Goal: Information Seeking & Learning: Learn about a topic

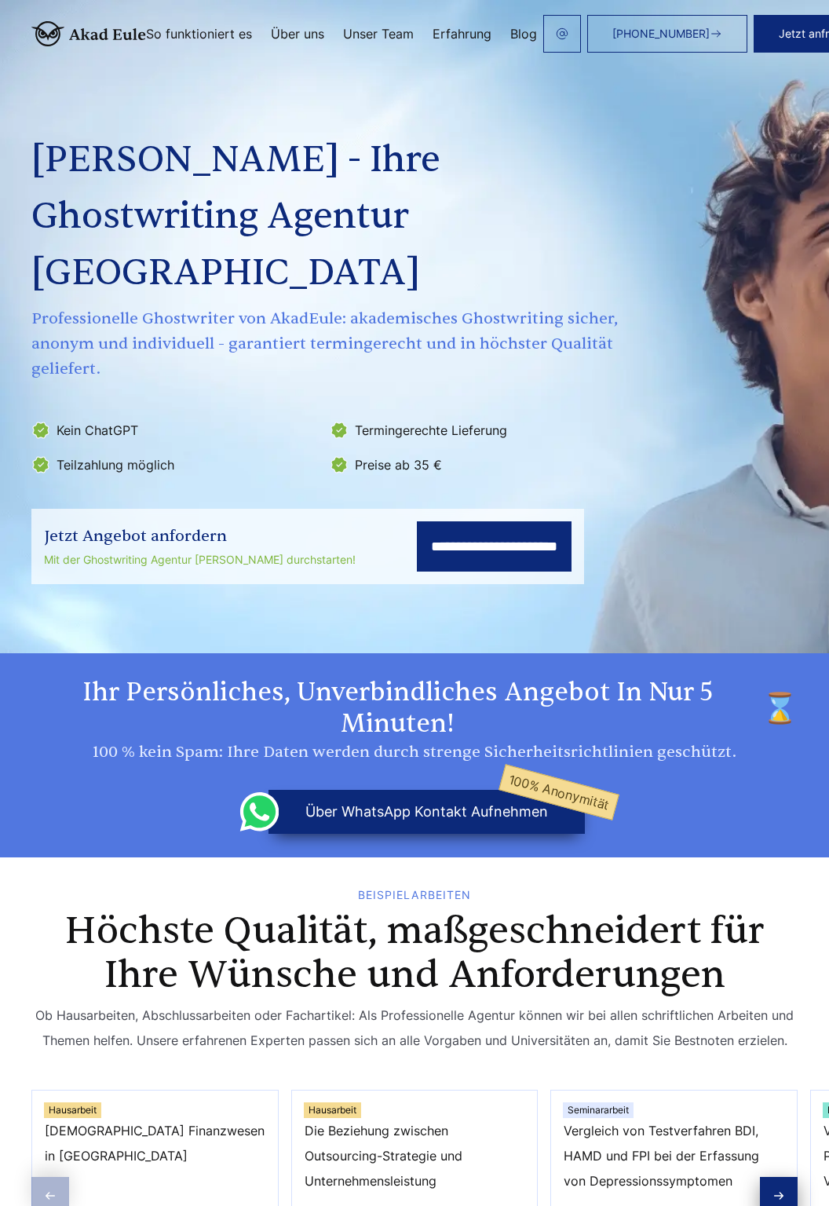
click at [700, 38] on span "[PHONE_NUMBER]" at bounding box center [660, 33] width 97 height 13
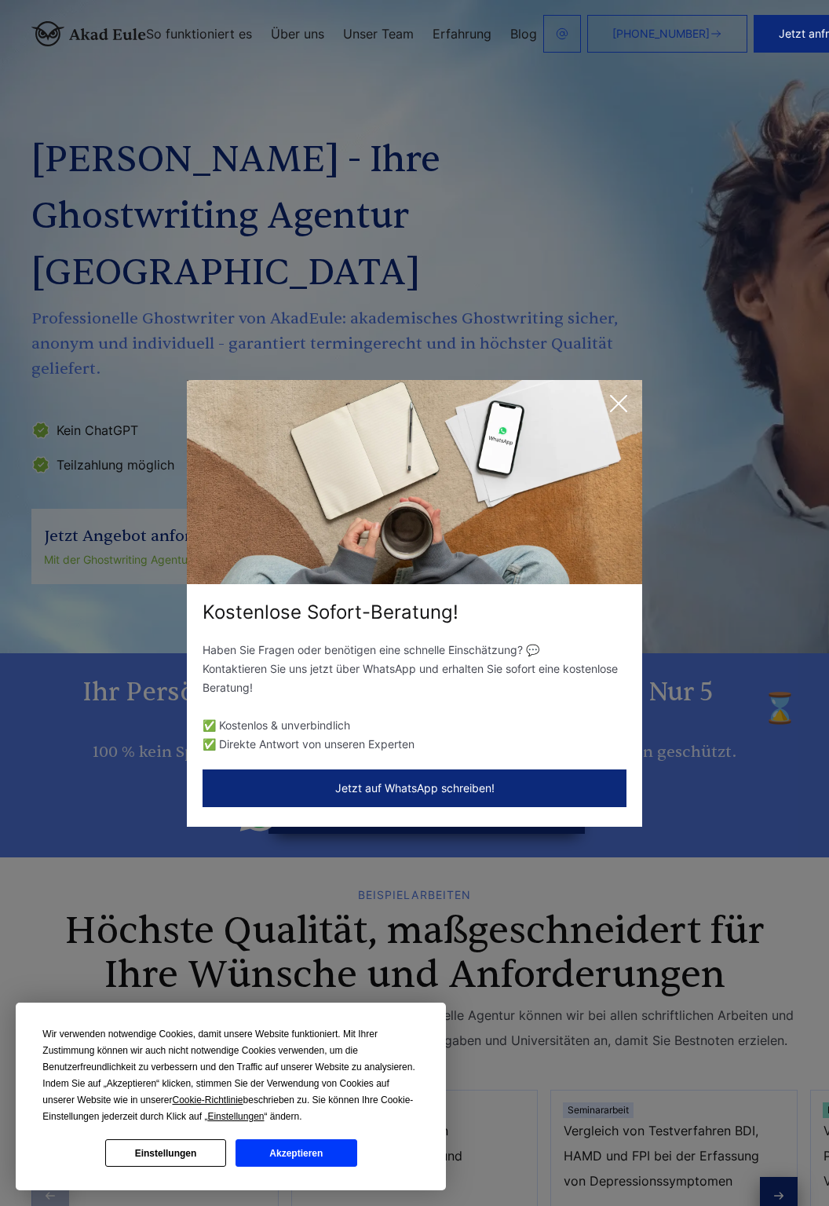
click at [400, 130] on div "Kostenlose Sofort-Beratung! Haben Sie Fragen oder benötigen eine schnelle Einsc…" at bounding box center [414, 603] width 829 height 1206
click at [617, 393] on icon at bounding box center [618, 403] width 31 height 31
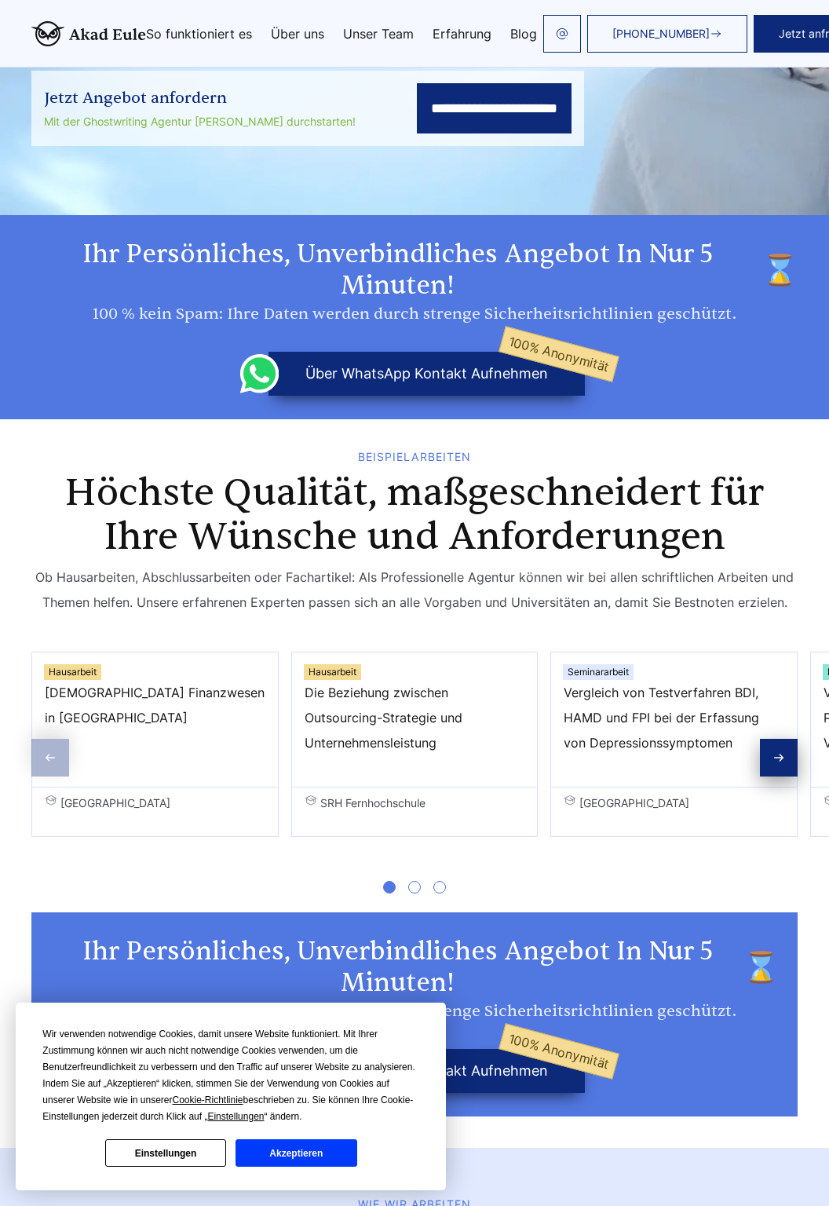
scroll to position [443, 0]
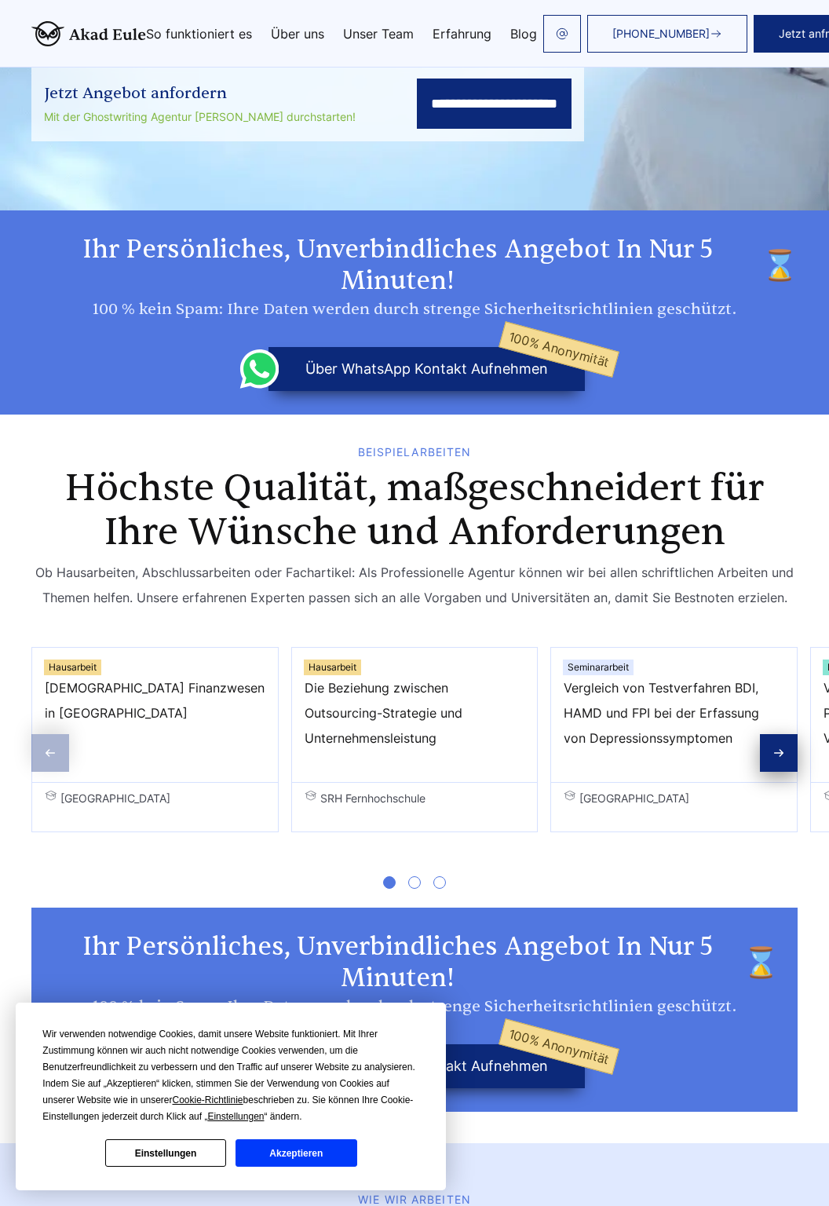
click at [391, 789] on span "SRH Fernhochschule" at bounding box center [415, 798] width 221 height 19
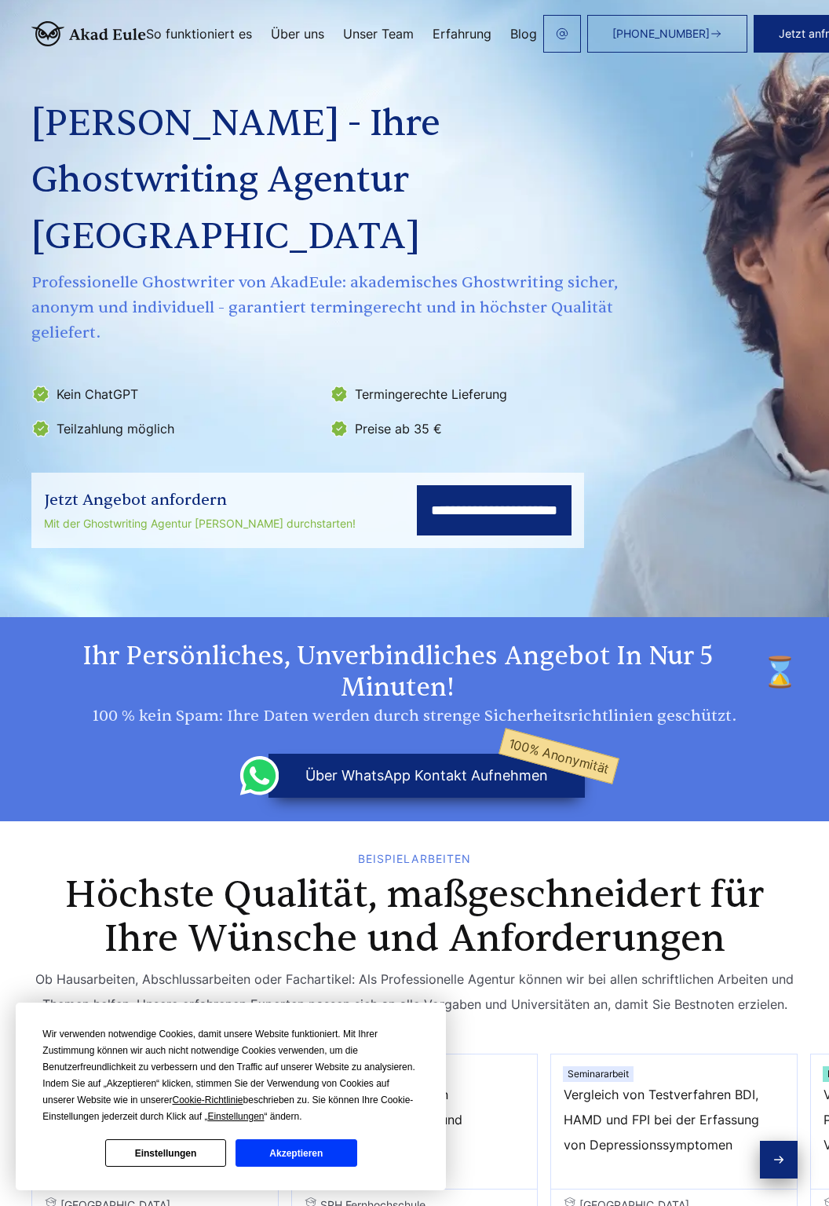
scroll to position [0, 0]
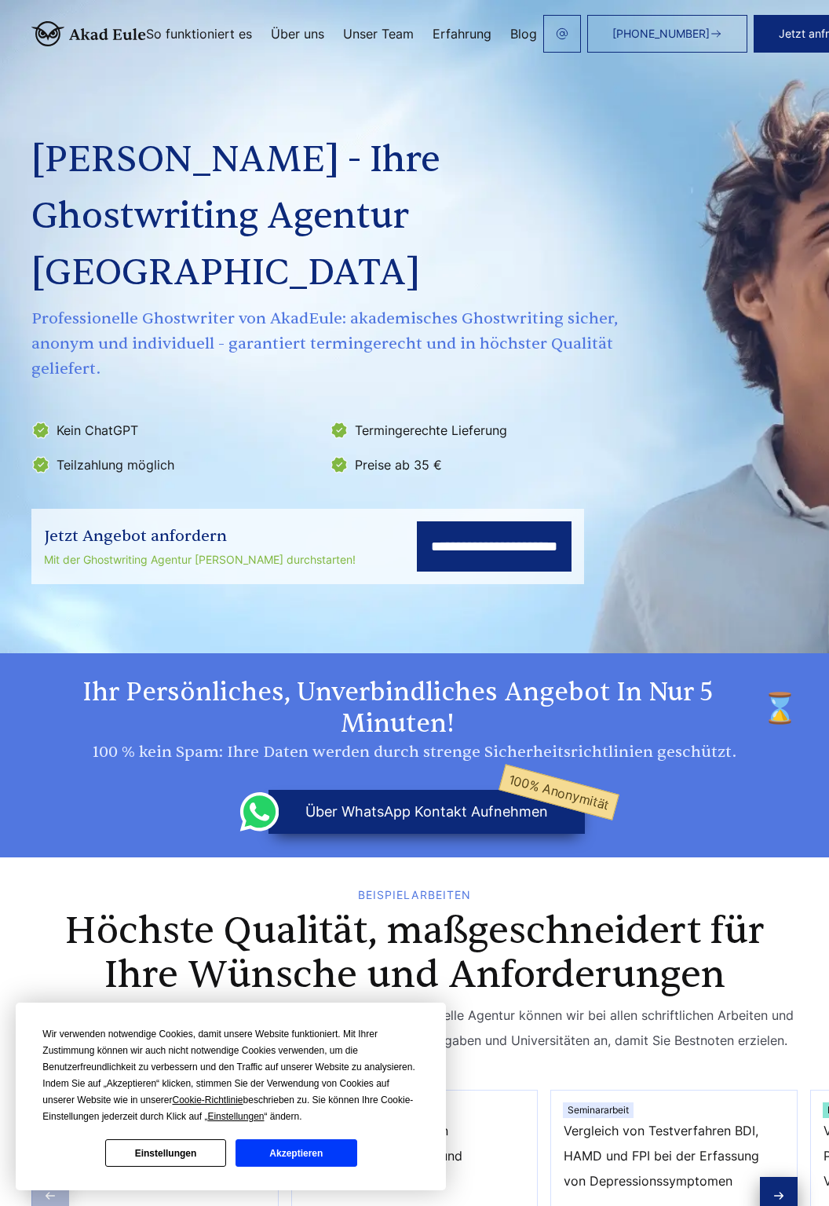
click at [400, 28] on link "Unser Team" at bounding box center [378, 33] width 71 height 13
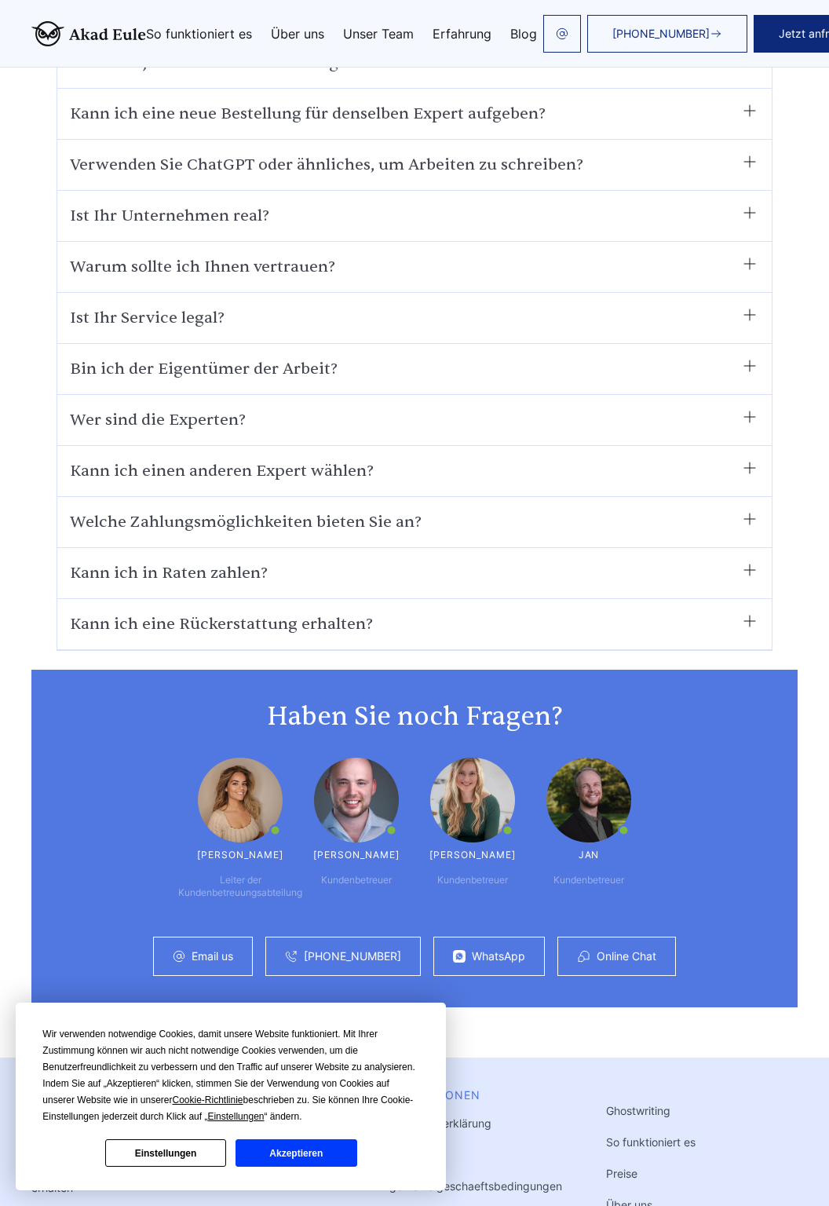
scroll to position [8983, 0]
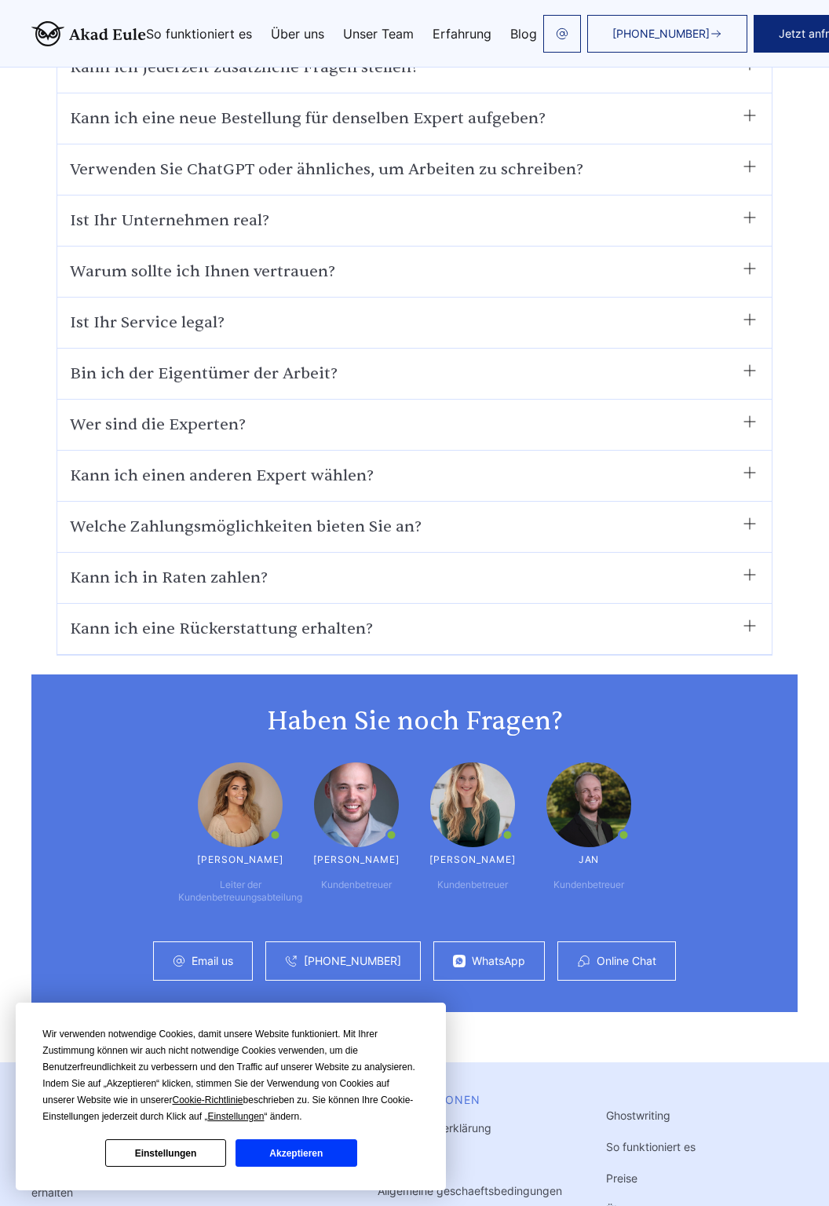
click at [694, 412] on summary "Wer sind die Experten?" at bounding box center [414, 424] width 689 height 25
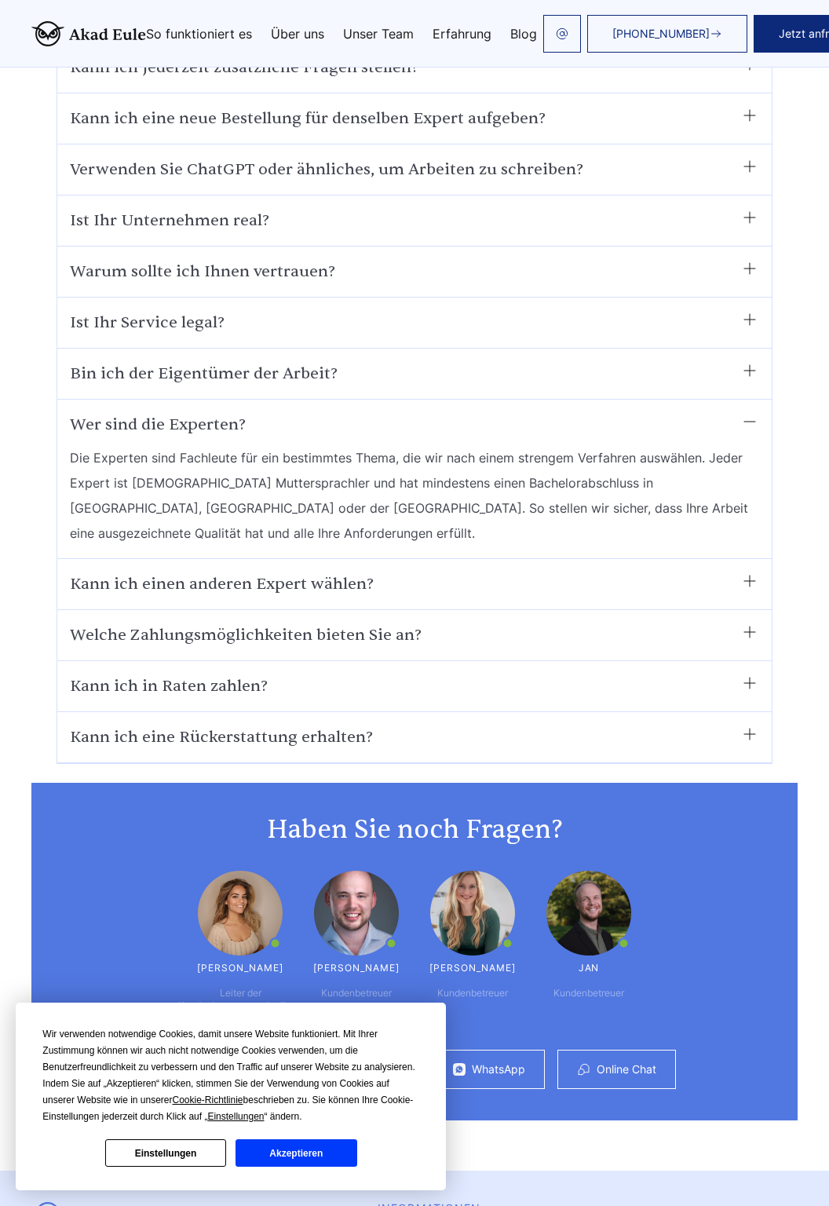
click at [492, 571] on summary "Kann ich einen anderen Expert wählen?" at bounding box center [414, 583] width 689 height 25
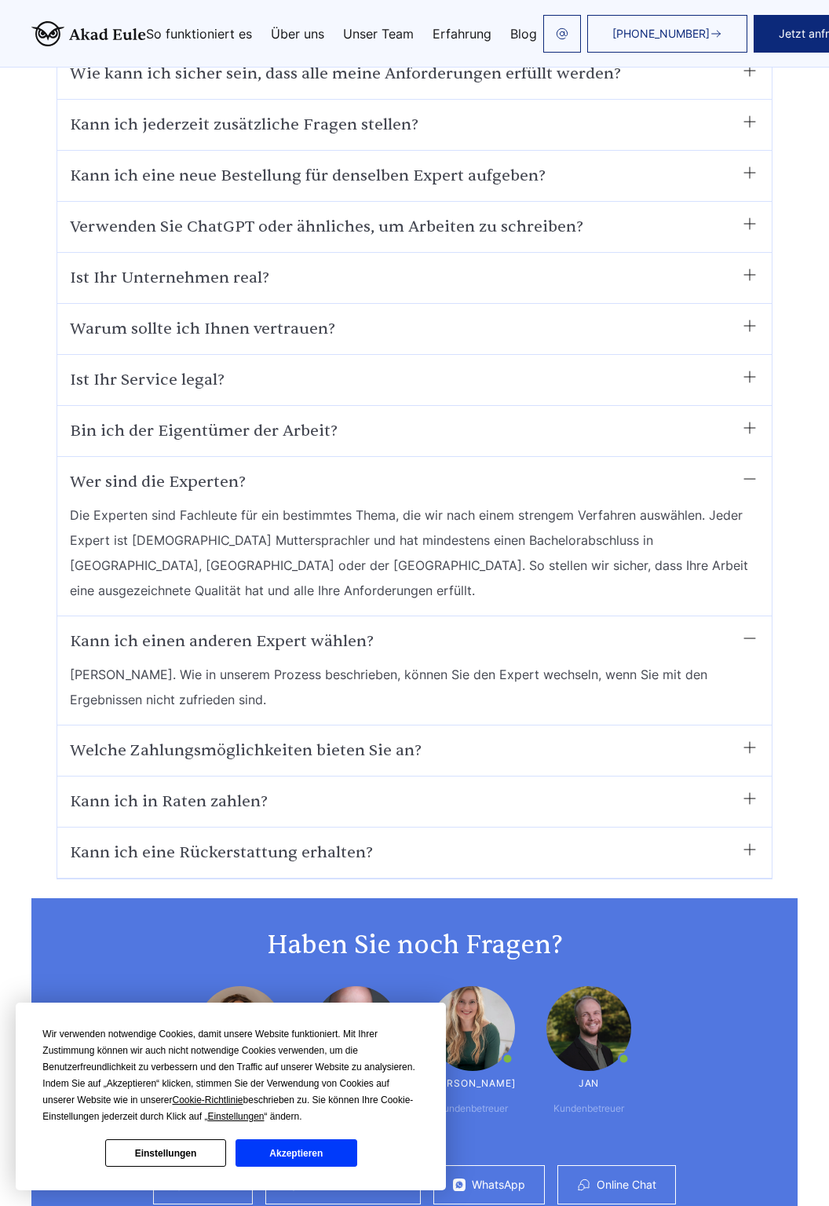
scroll to position [8924, 0]
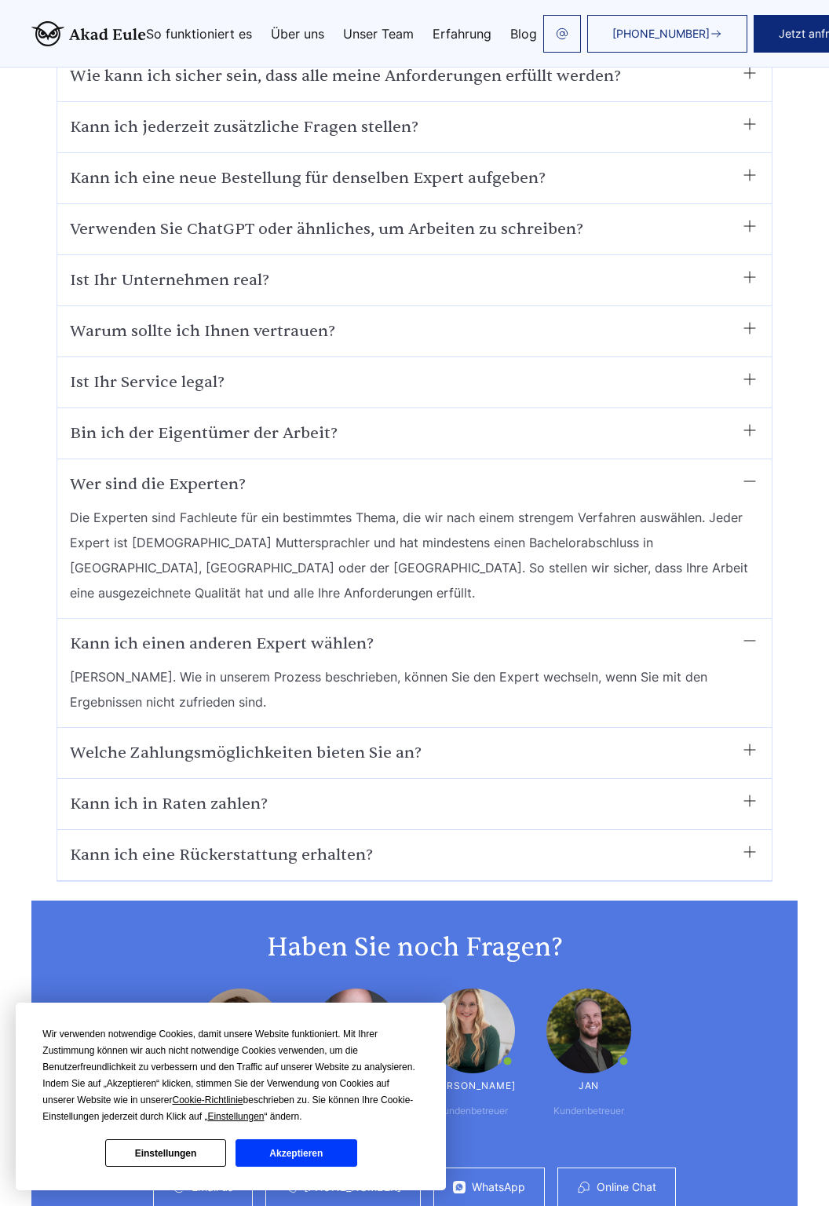
click at [462, 842] on summary "Kann ich eine Rückerstattung erhalten?" at bounding box center [414, 854] width 689 height 25
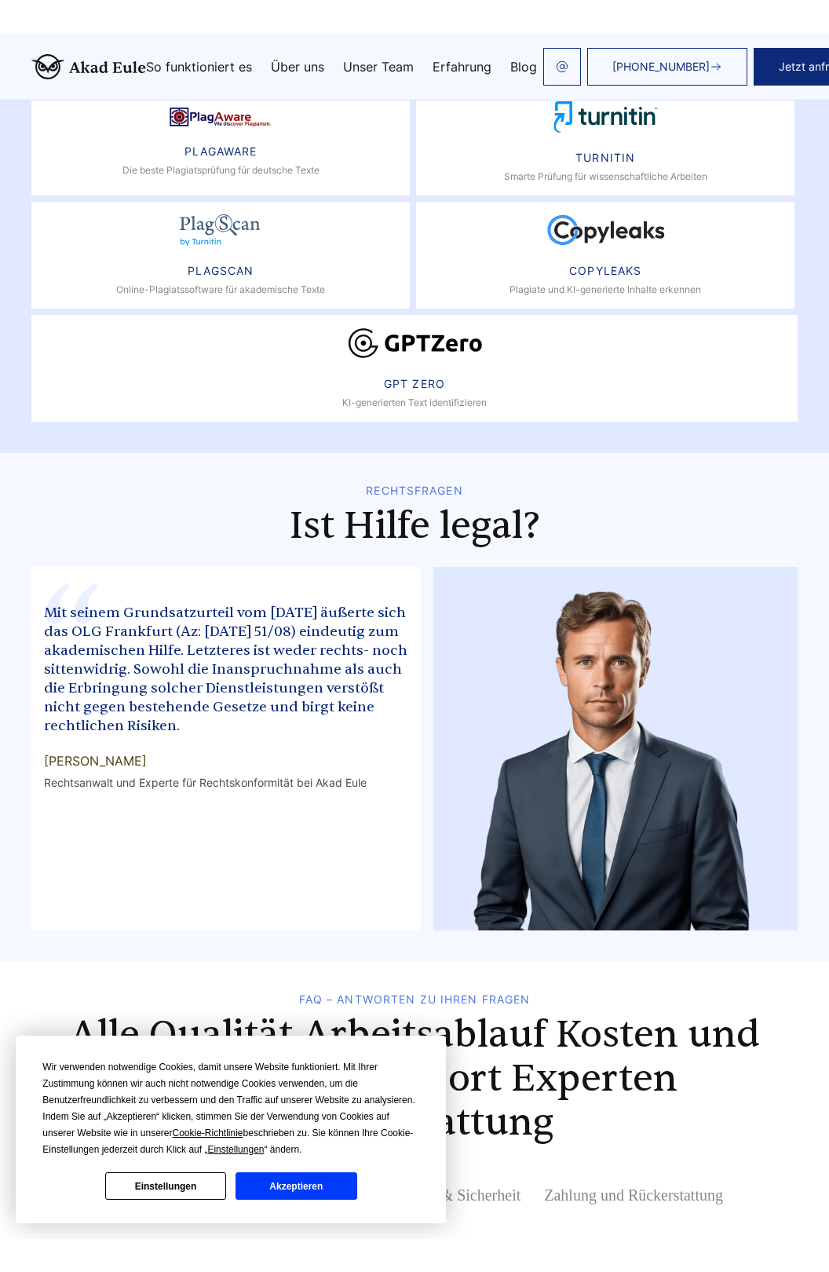
scroll to position [7341, 0]
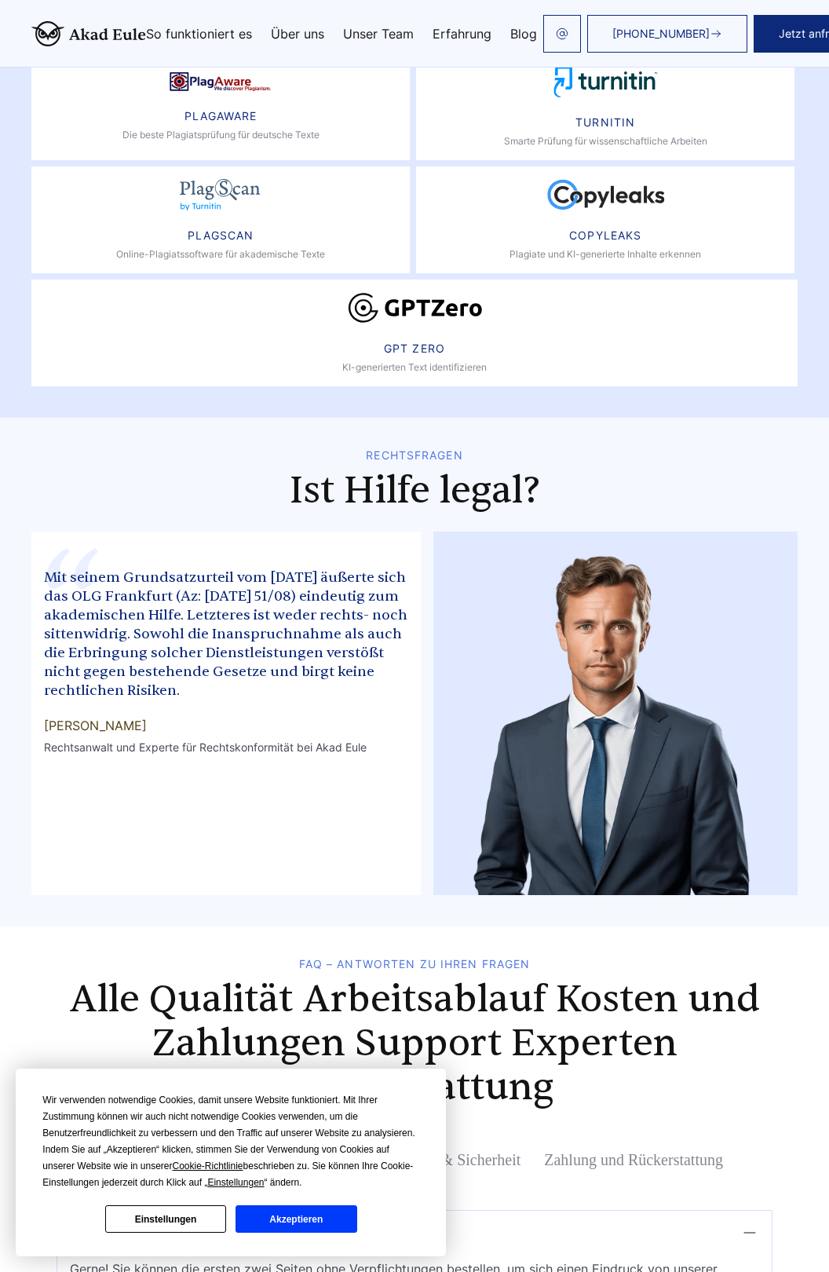
copy div "[PERSON_NAME]"
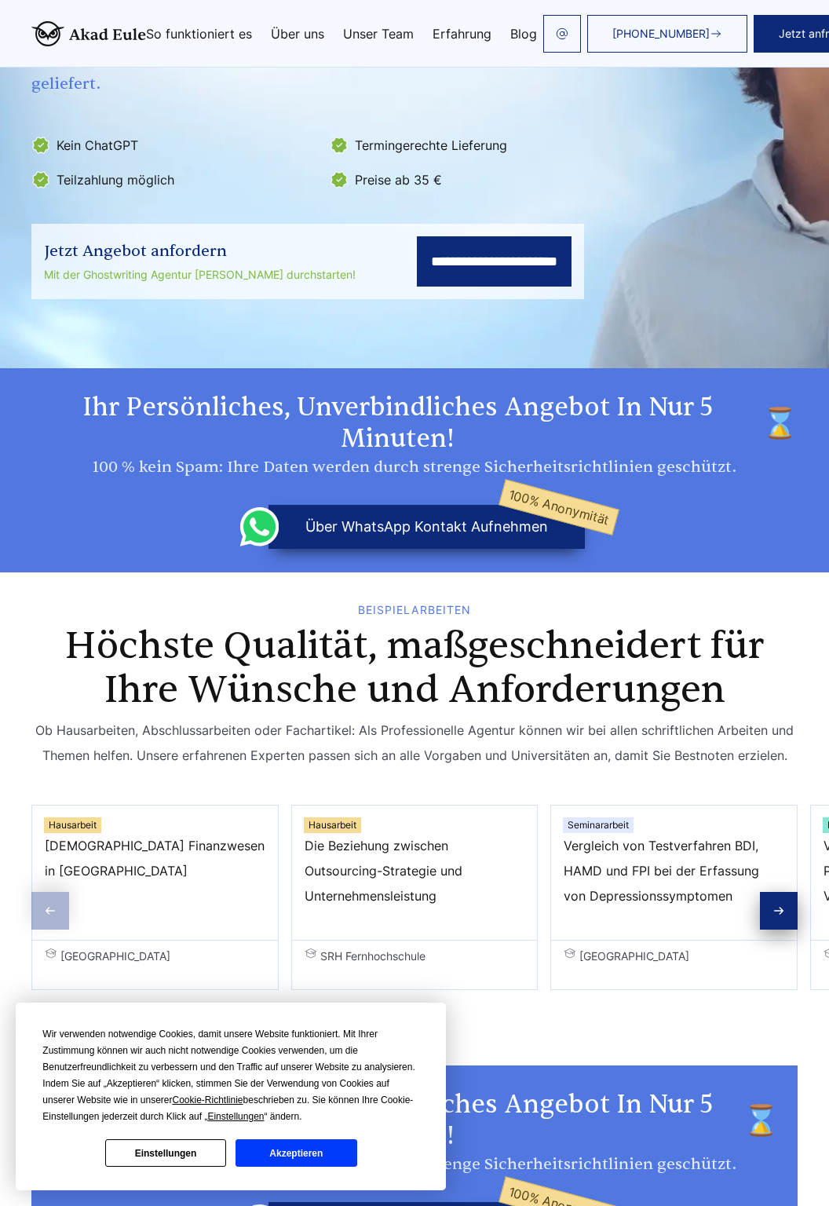
scroll to position [0, 0]
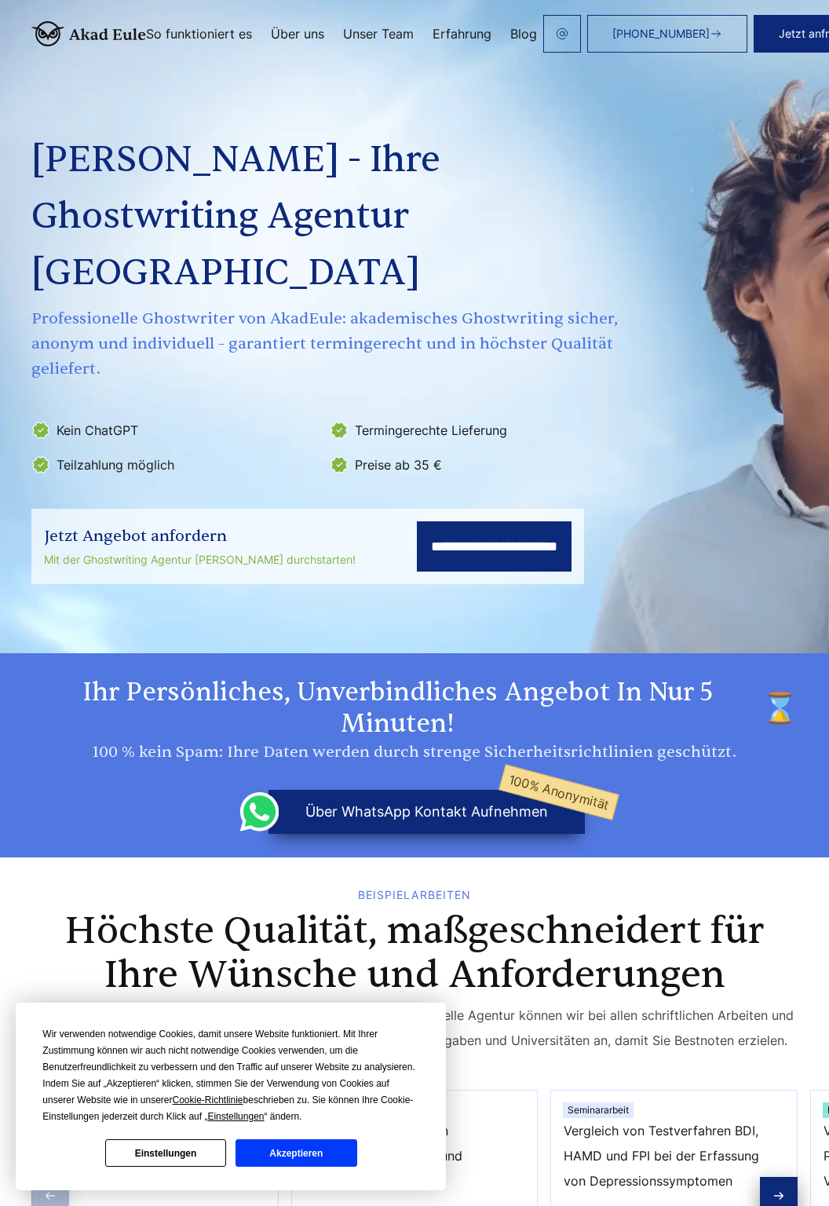
click at [374, 28] on link "Unser Team" at bounding box center [378, 33] width 71 height 13
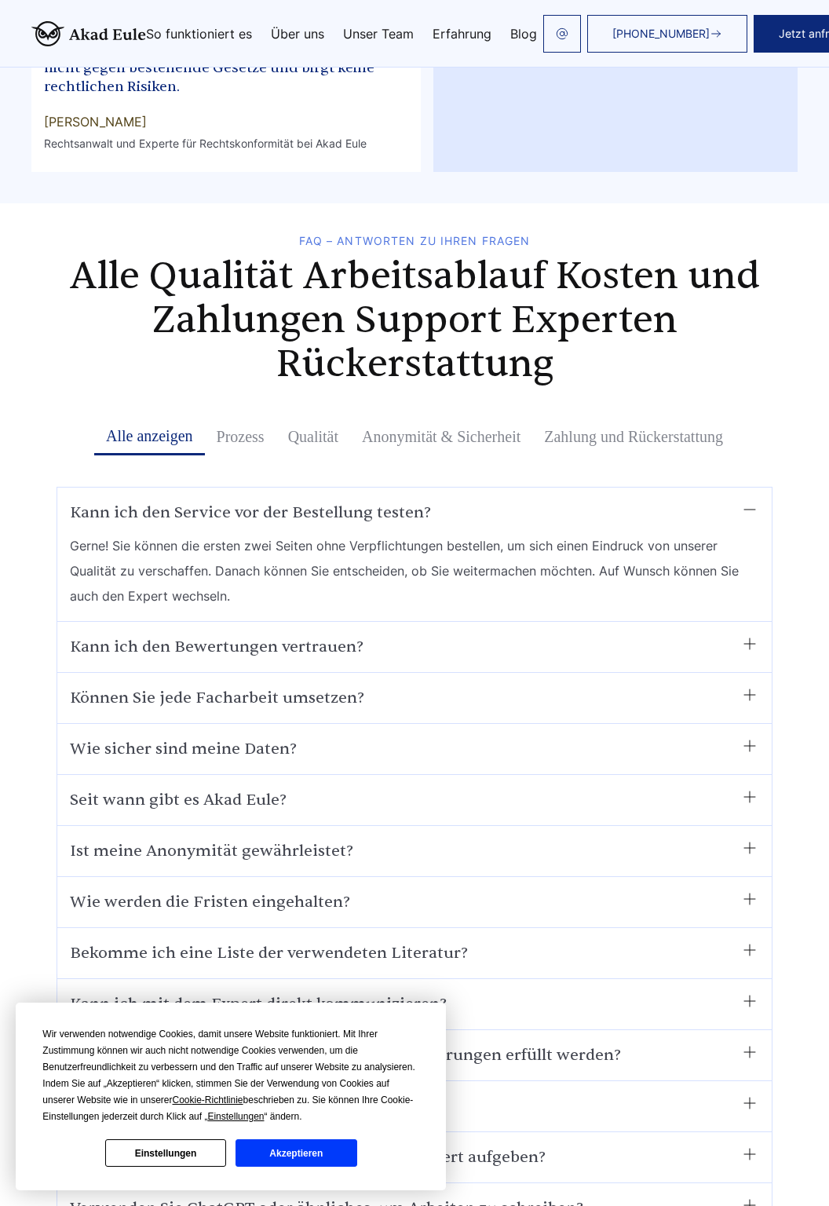
scroll to position [7944, 0]
click at [378, 788] on summary "Seit wann gibt es Akad Eule?﻿" at bounding box center [414, 800] width 689 height 25
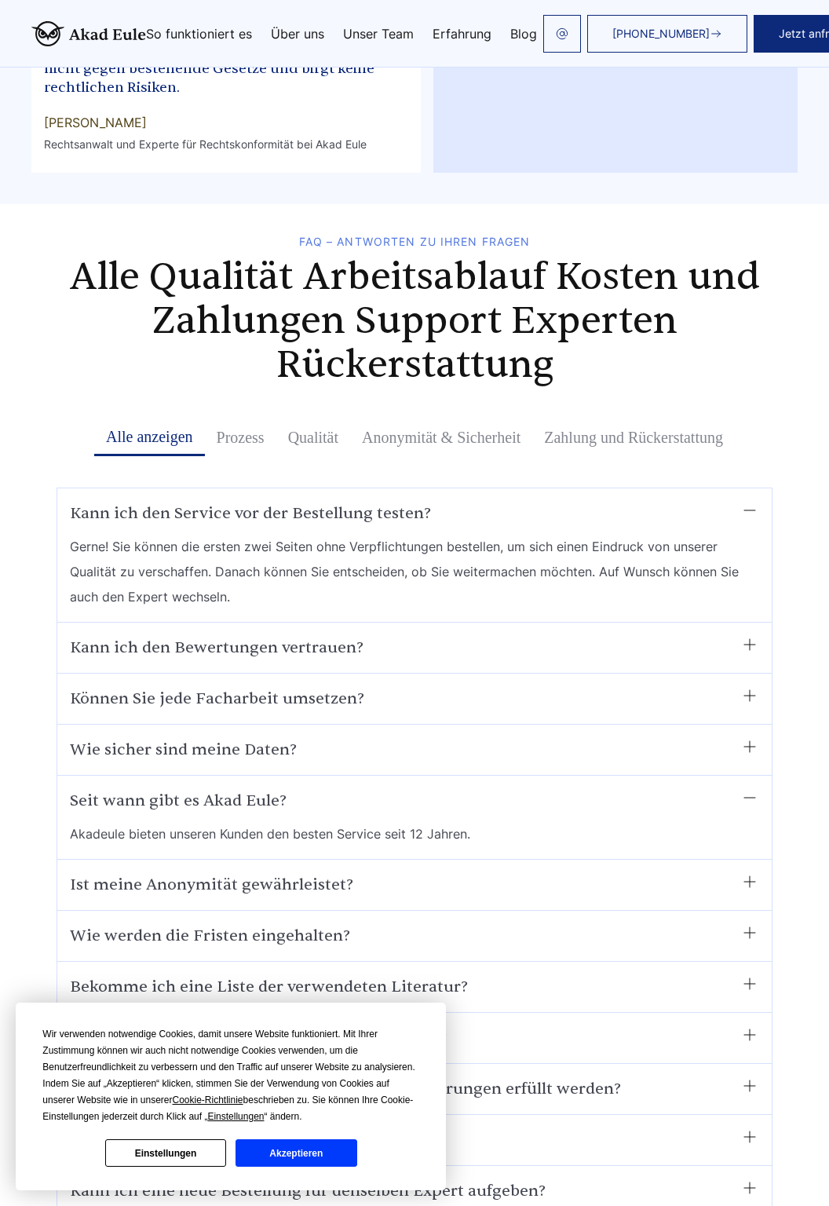
scroll to position [7957, 0]
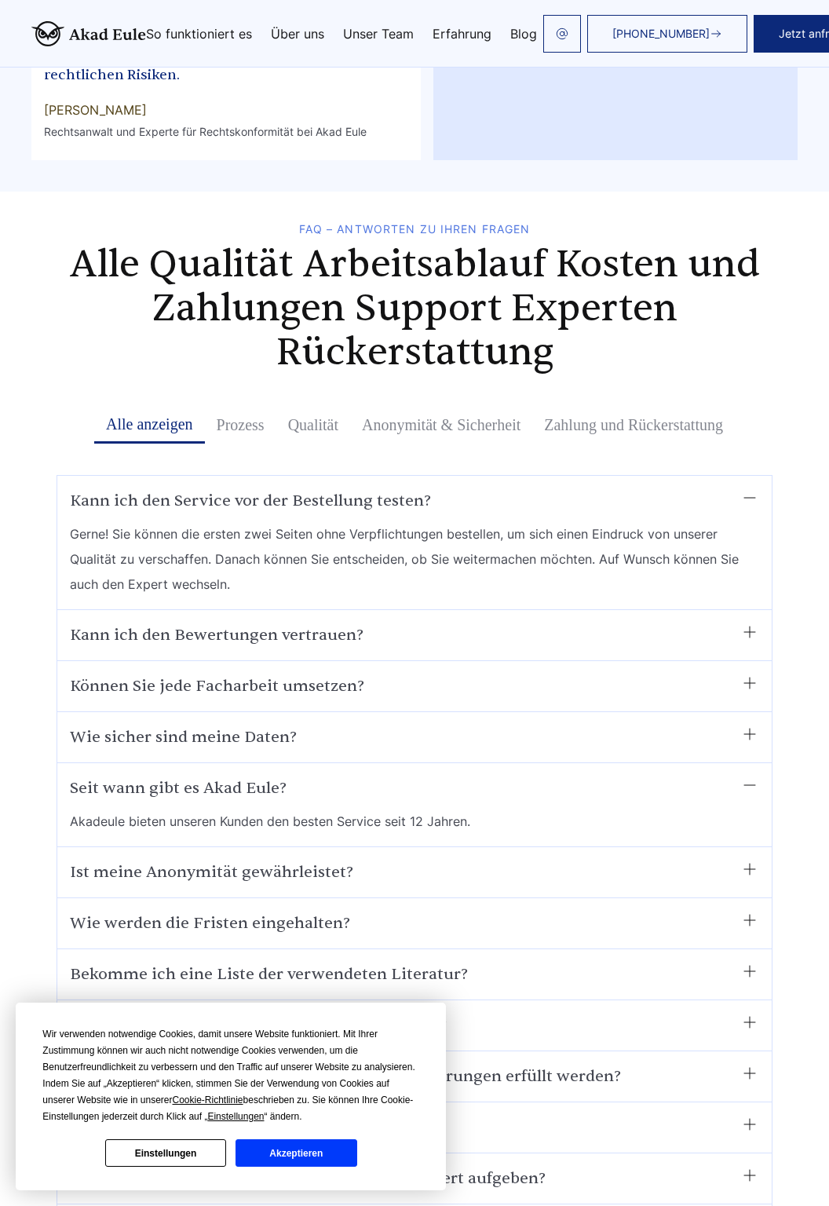
click at [397, 622] on summary "Kann ich den Bewertungen vertrauen?" at bounding box center [414, 634] width 689 height 25
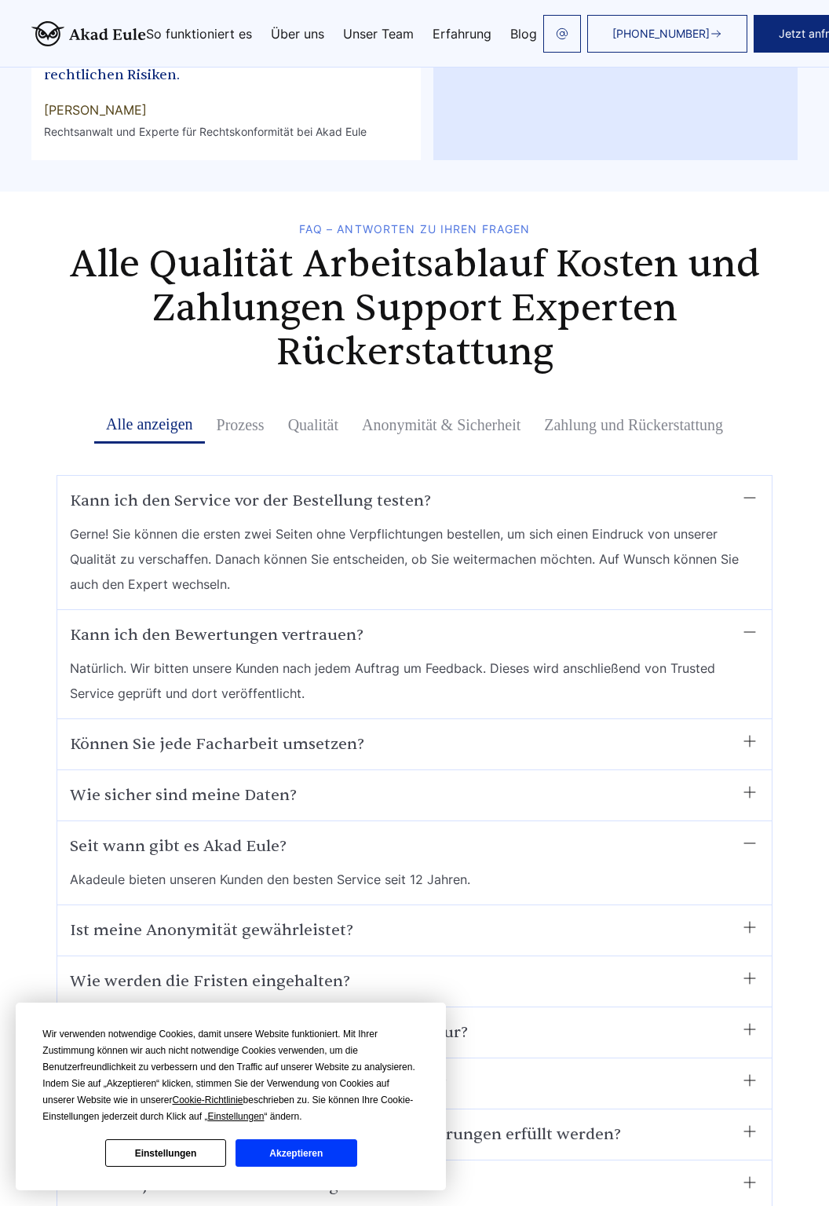
click at [531, 732] on summary "Können Sie jede Facharbeit umsetzen?" at bounding box center [414, 744] width 689 height 25
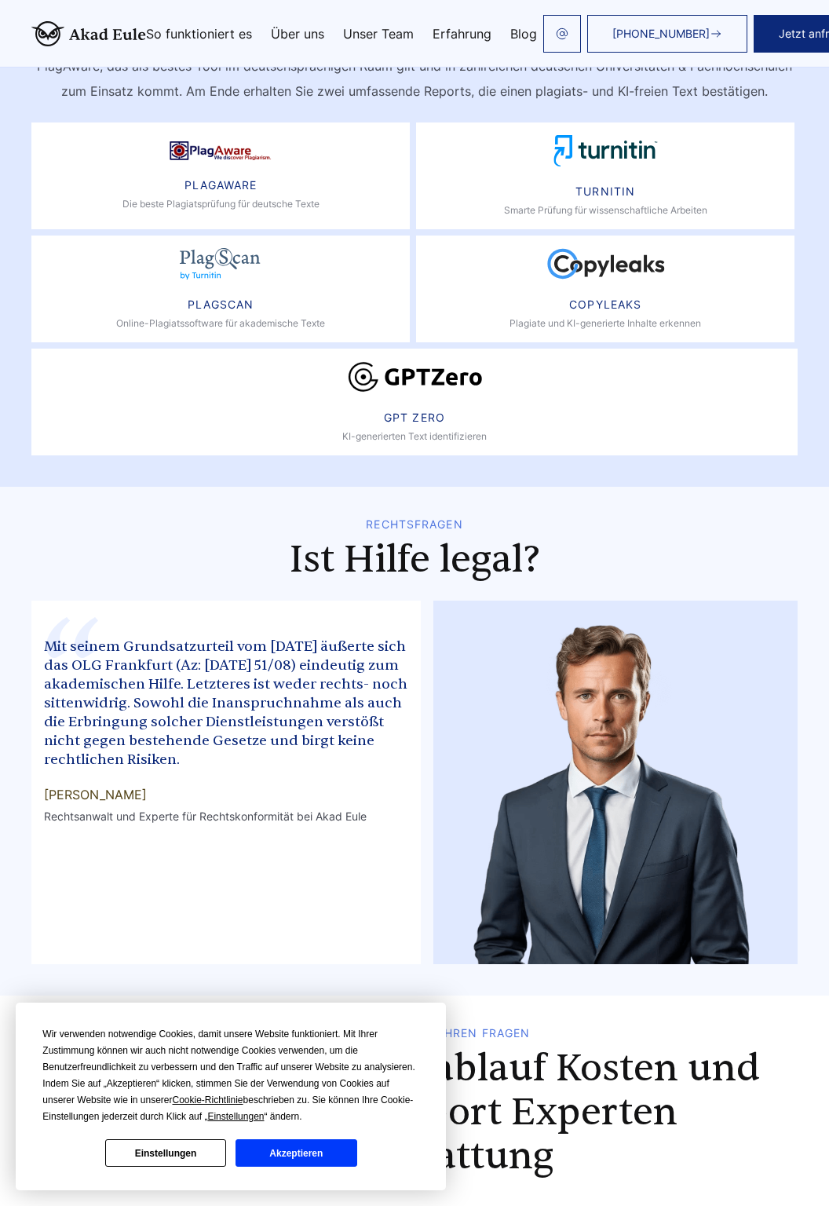
scroll to position [7253, 0]
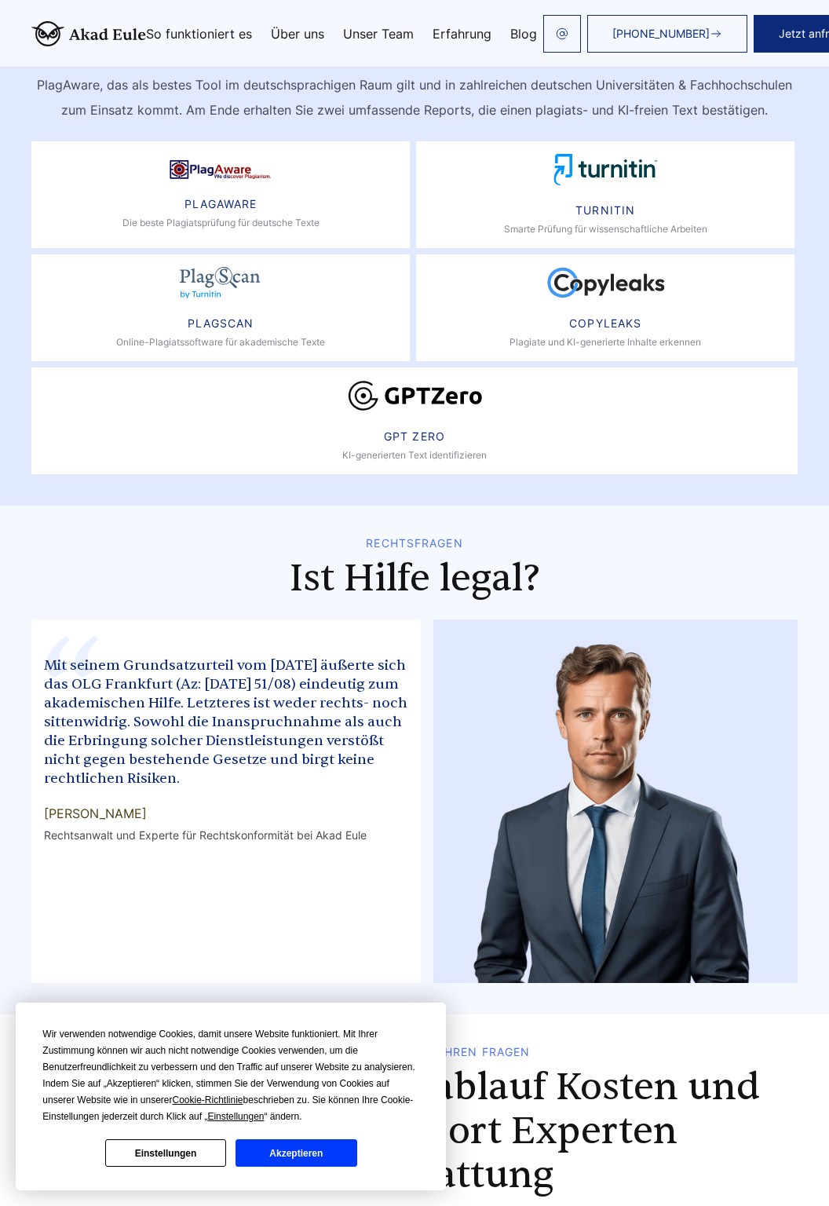
click at [605, 657] on img at bounding box center [615, 800] width 364 height 363
click at [373, 728] on div "Mit seinem Grundsatzurteil vom [DATE] äußerte sich das OLG Frankfurt (Az: [DATE…" at bounding box center [225, 800] width 389 height 363
click at [334, 826] on div "Rechtsanwalt und Experte für Rechtskonformität bei Akad Eule" at bounding box center [205, 835] width 323 height 19
click at [329, 656] on h3 "Mit seinem Grundsatzurteil vom [DATE] äußerte sich das OLG Frankfurt (Az: [DATE…" at bounding box center [226, 722] width 364 height 132
click at [437, 537] on div "Rechtsfragen" at bounding box center [414, 543] width 766 height 13
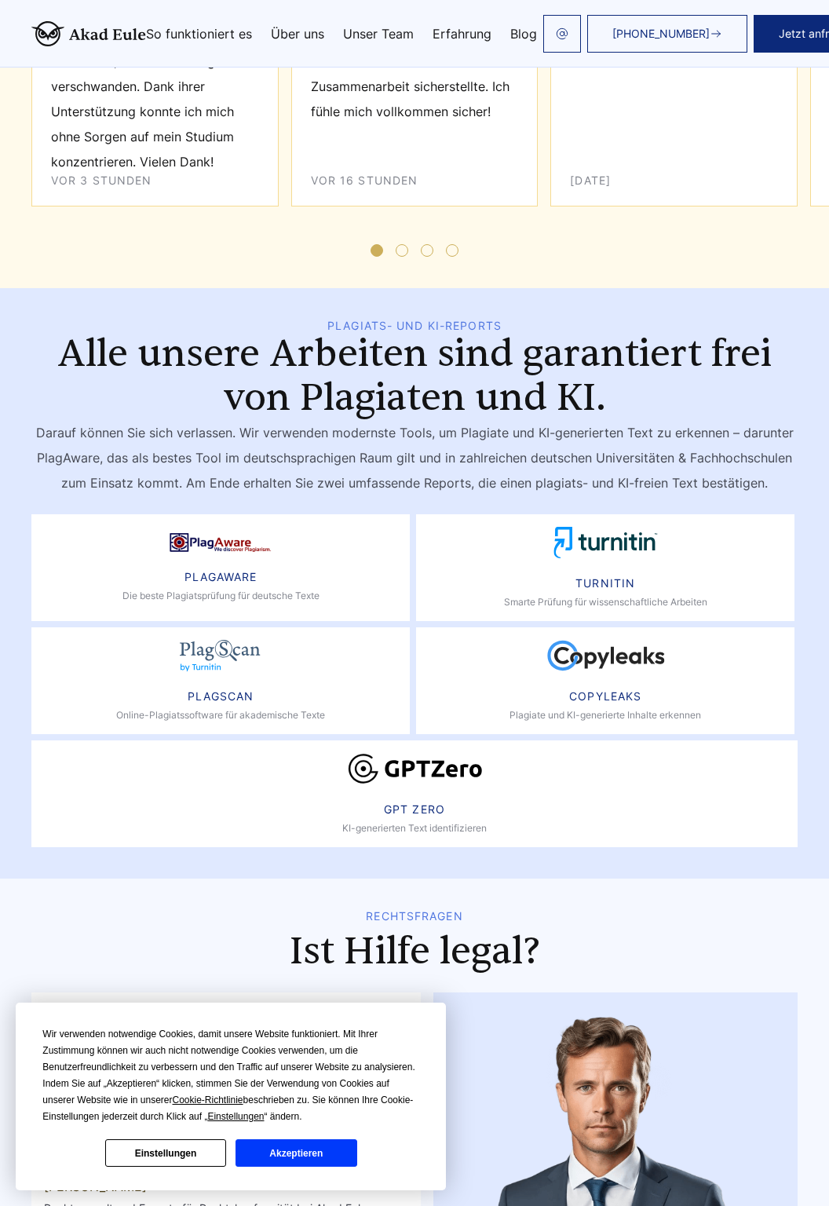
scroll to position [6880, 0]
click at [619, 628] on div "Copyleaks Plagiate und KI-generierte Inhalte erkennen" at bounding box center [605, 681] width 378 height 107
click at [601, 691] on div "Copyleaks" at bounding box center [605, 697] width 72 height 13
click at [419, 804] on div "GPT Zero" at bounding box center [414, 810] width 61 height 13
click at [441, 754] on img at bounding box center [414, 769] width 135 height 31
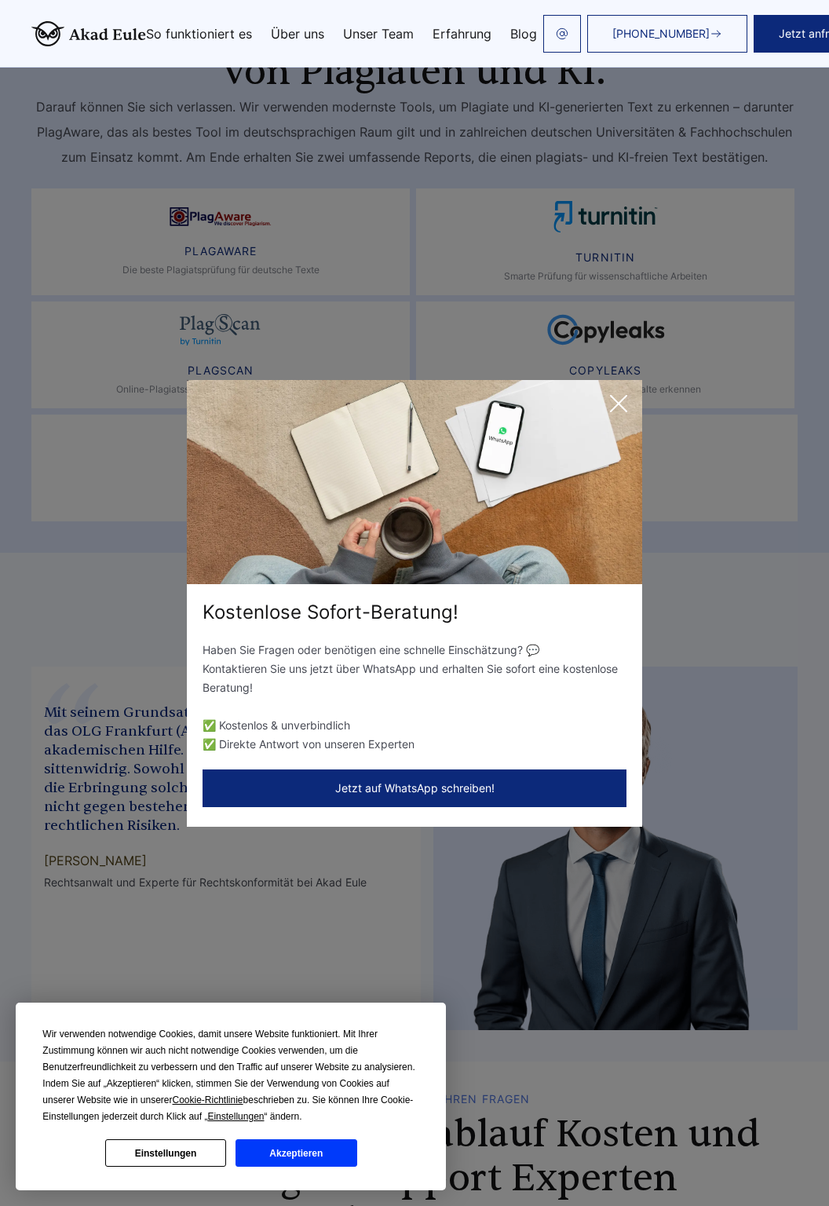
scroll to position [7231, 0]
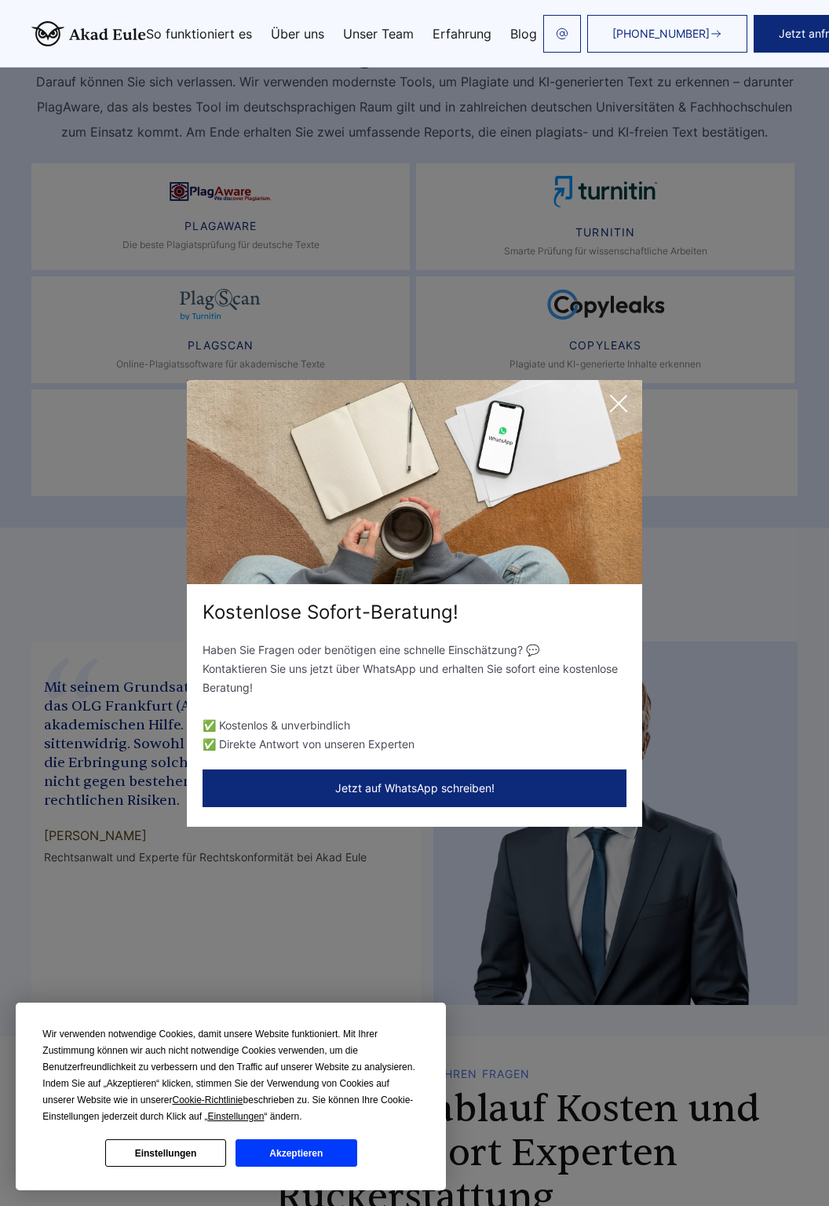
click at [621, 419] on icon at bounding box center [618, 403] width 31 height 31
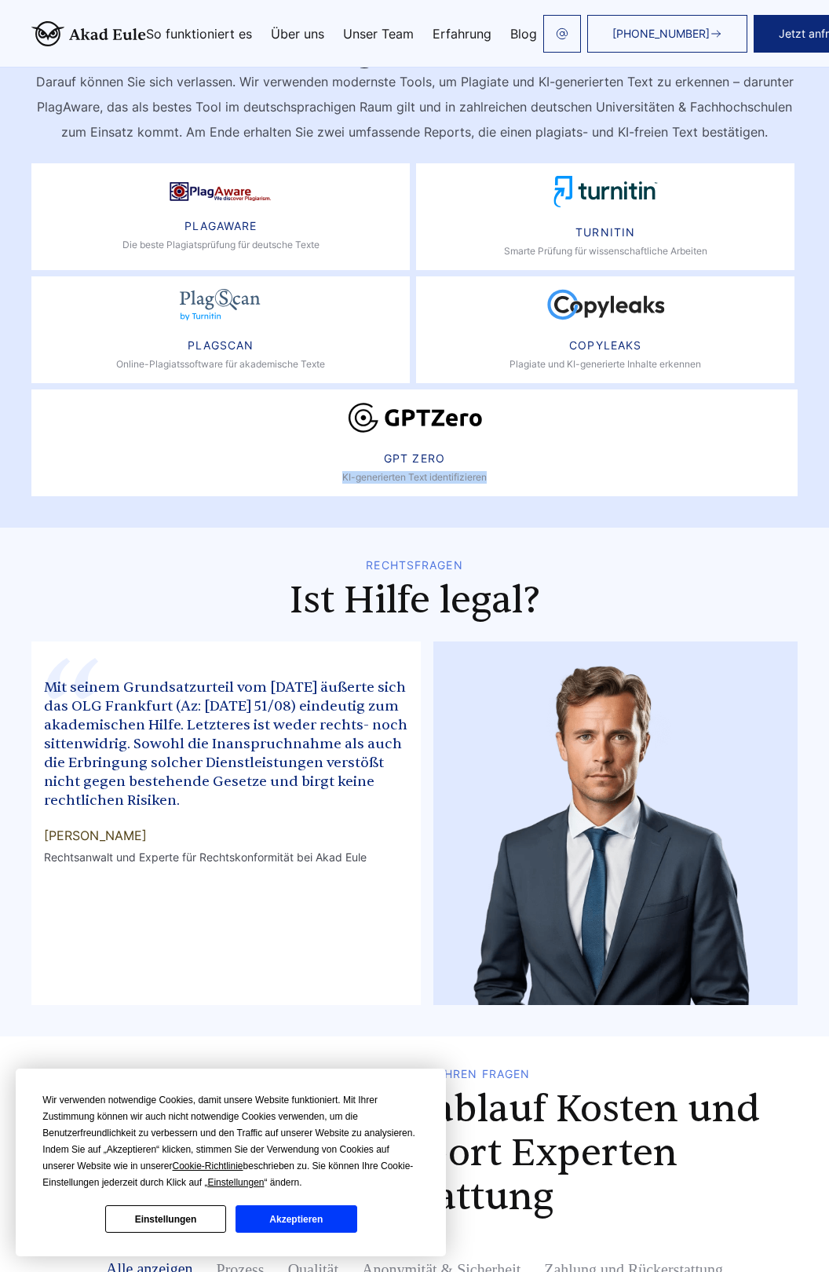
copy div "KI-generierten Text identifizieren"
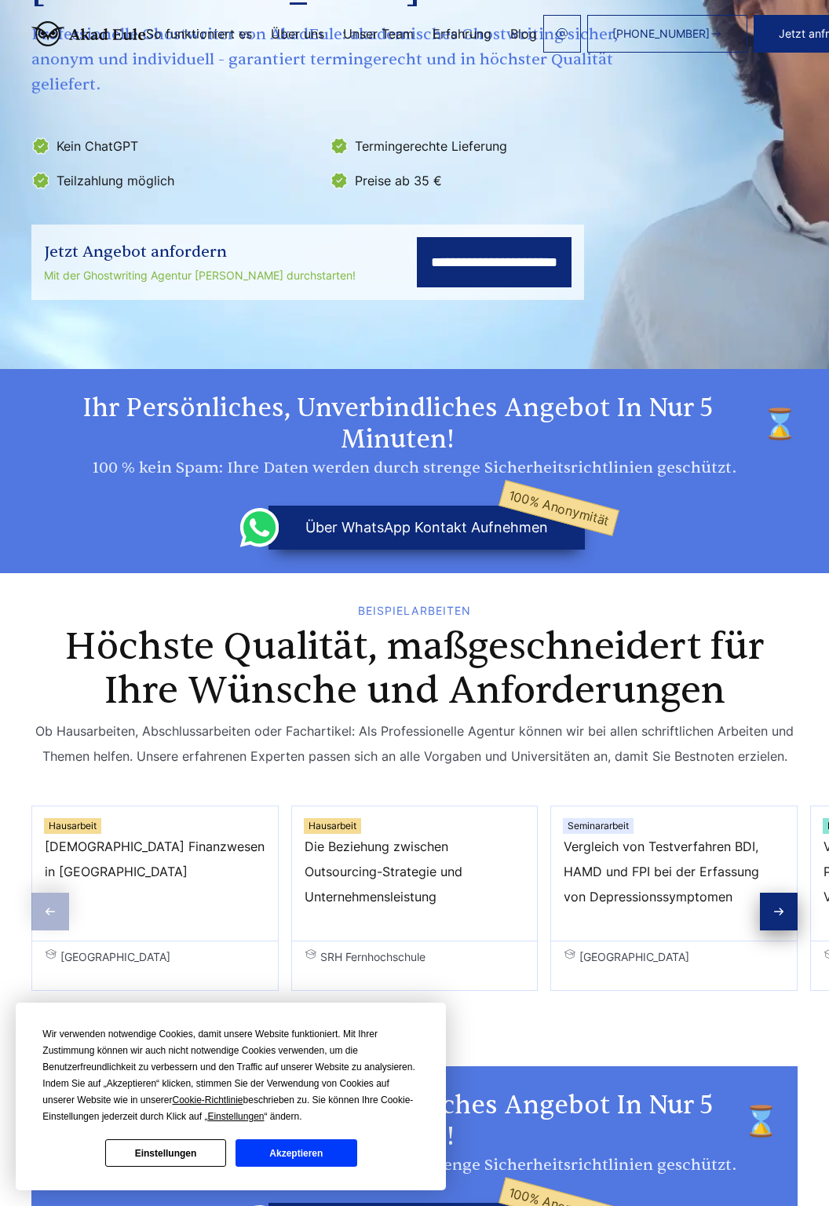
scroll to position [0, 0]
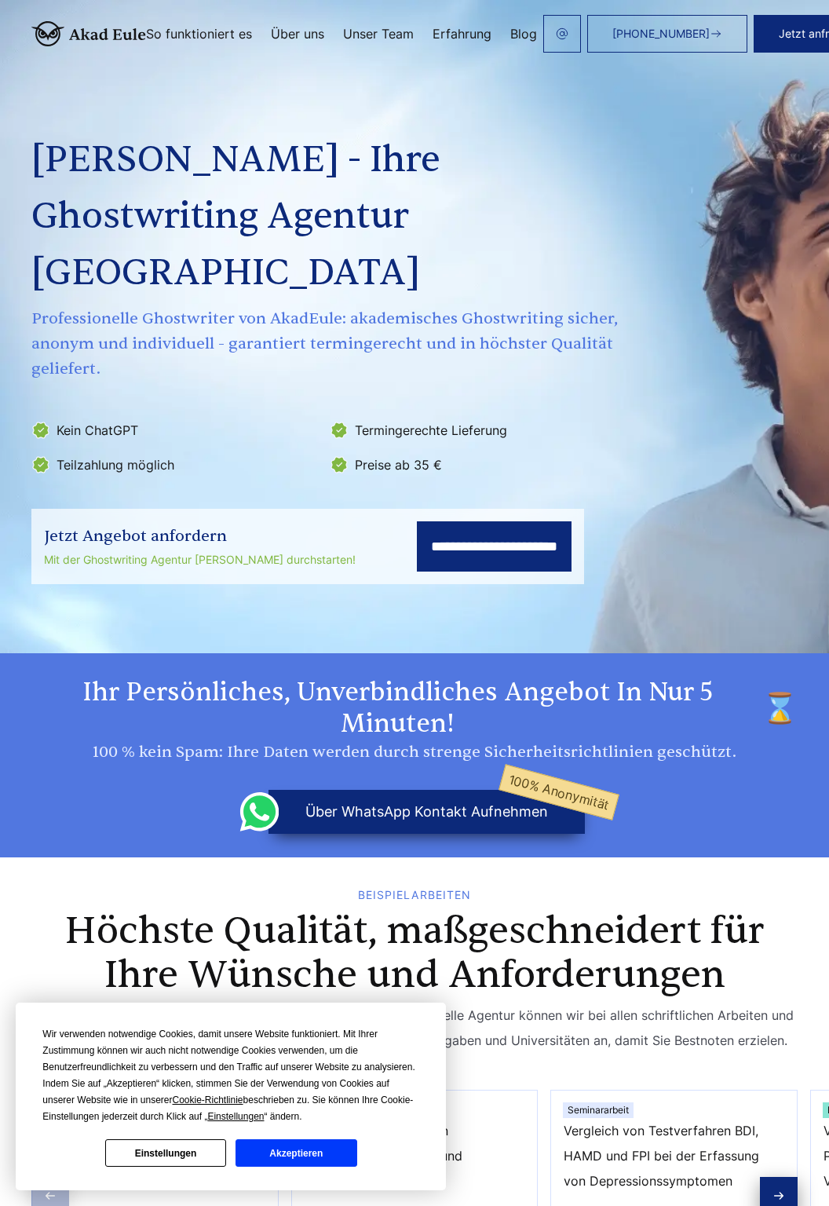
click at [301, 30] on link "Über uns" at bounding box center [297, 33] width 53 height 13
click at [293, 27] on link "Über uns" at bounding box center [297, 33] width 53 height 13
click at [301, 32] on link "Über uns" at bounding box center [297, 33] width 53 height 13
click at [294, 38] on link "Über uns" at bounding box center [297, 33] width 53 height 13
click at [379, 35] on link "Unser Team" at bounding box center [378, 33] width 71 height 13
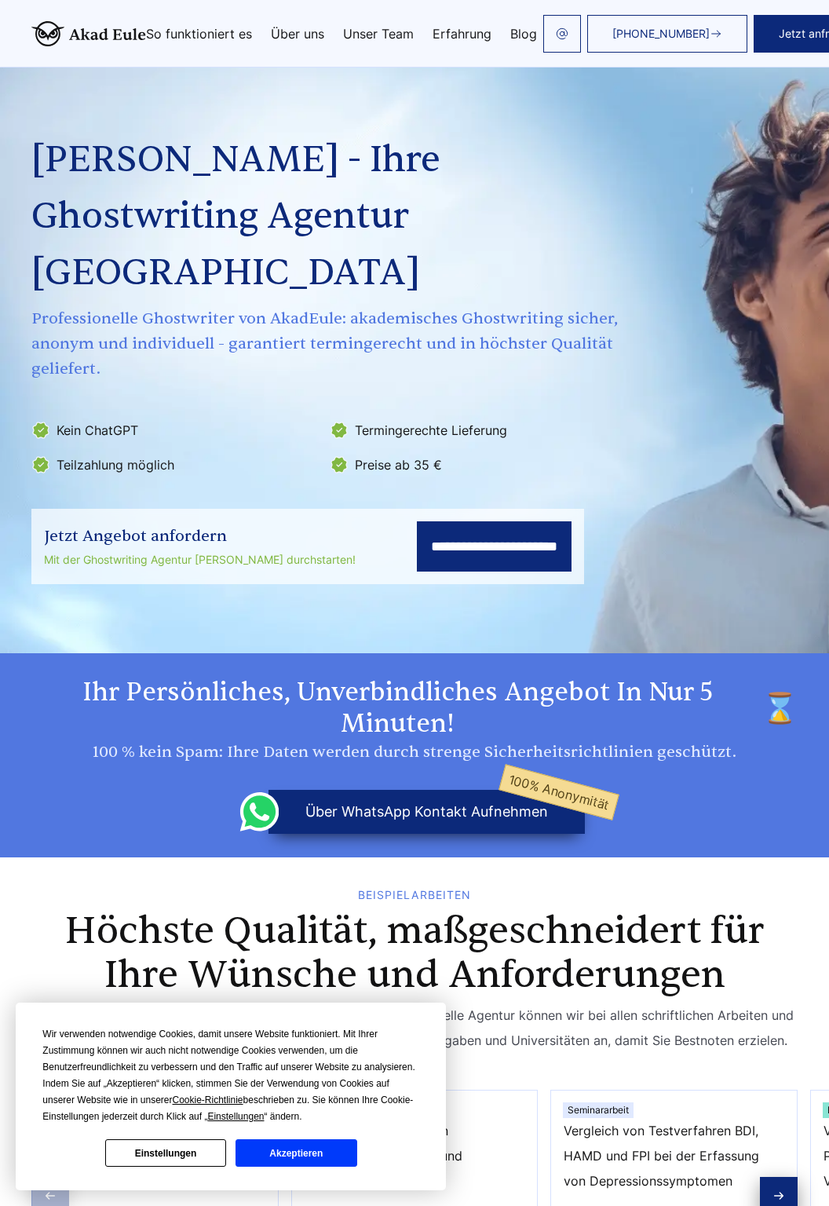
scroll to position [9508, 0]
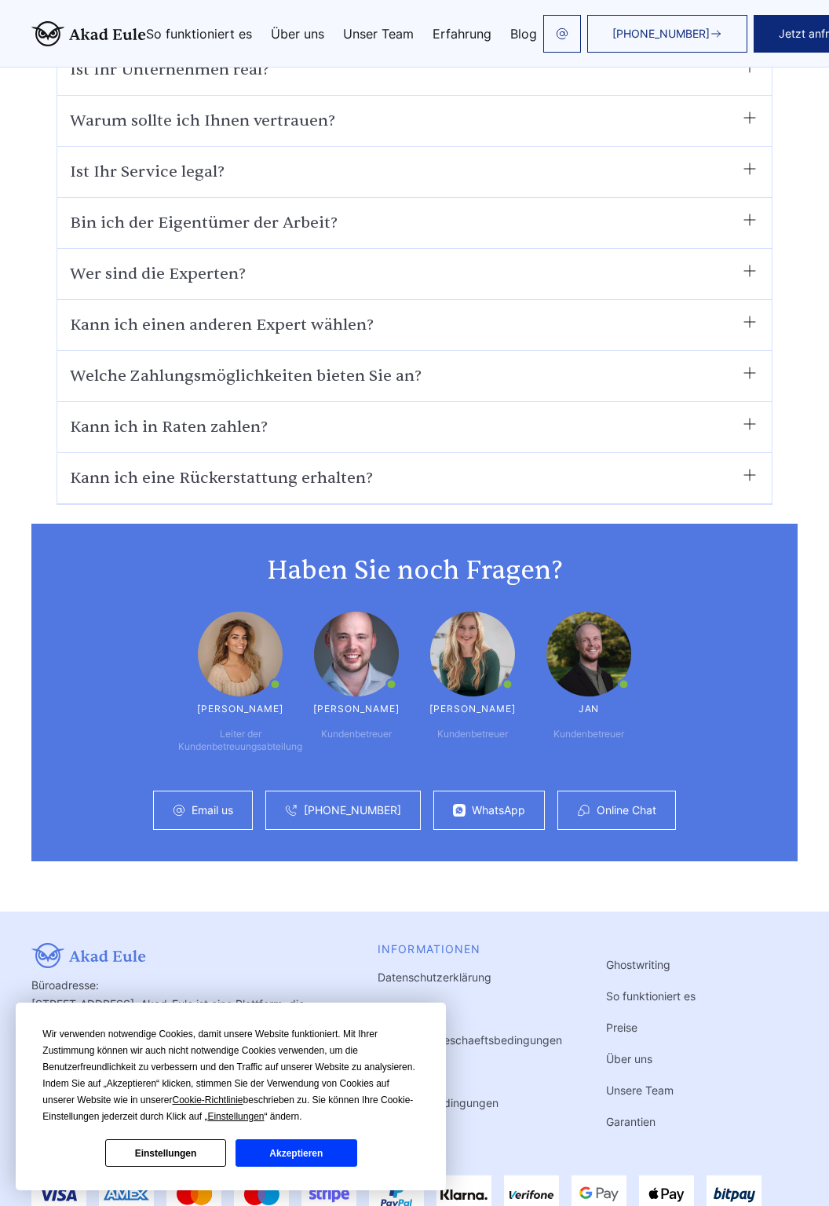
click at [298, 41] on div "[PHONE_NUMBER] Jetzt anfragen So funktioniert es Über uns Unser Team Erfahrung" at bounding box center [506, 34] width 721 height 38
click at [305, 35] on link "Über uns" at bounding box center [297, 33] width 53 height 13
click at [195, 36] on link "So funktioniert es" at bounding box center [199, 33] width 106 height 13
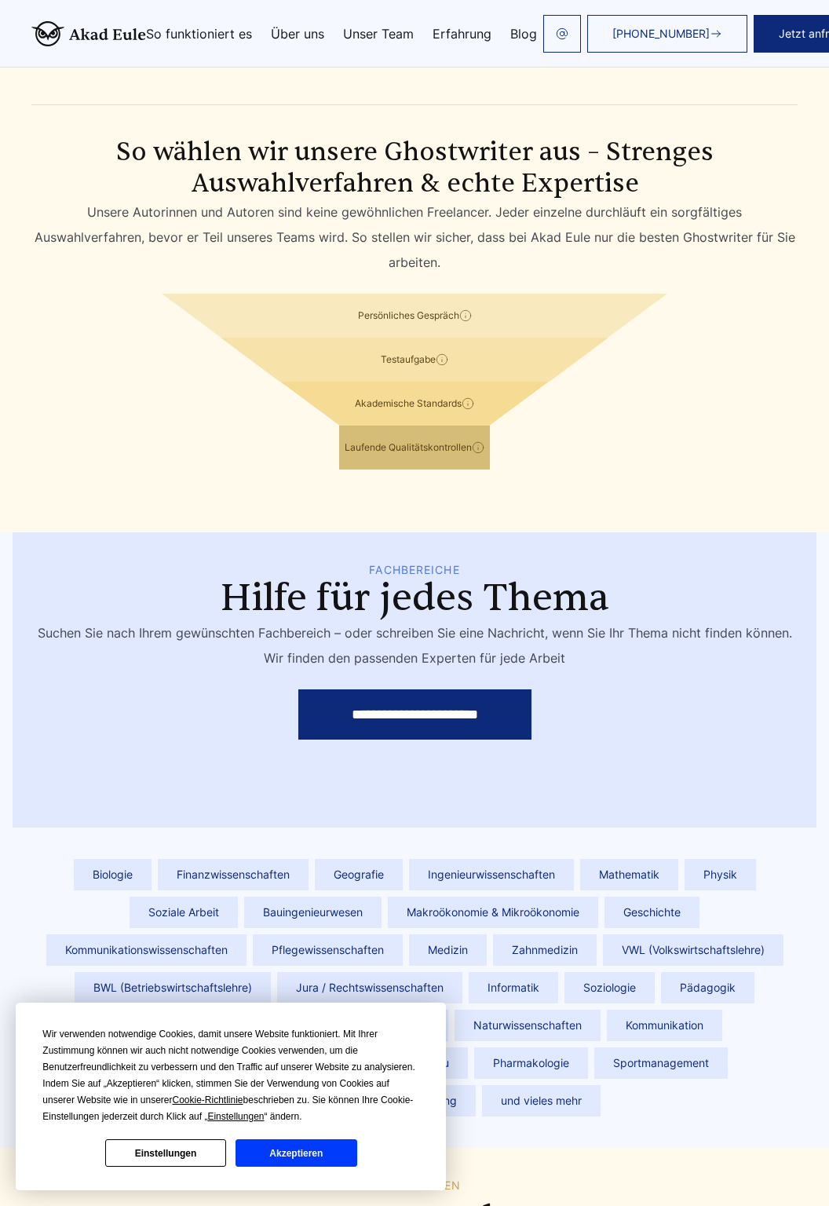
click at [299, 30] on link "Über uns" at bounding box center [297, 33] width 53 height 13
click at [785, 35] on button "Jetzt anfragen" at bounding box center [817, 34] width 126 height 38
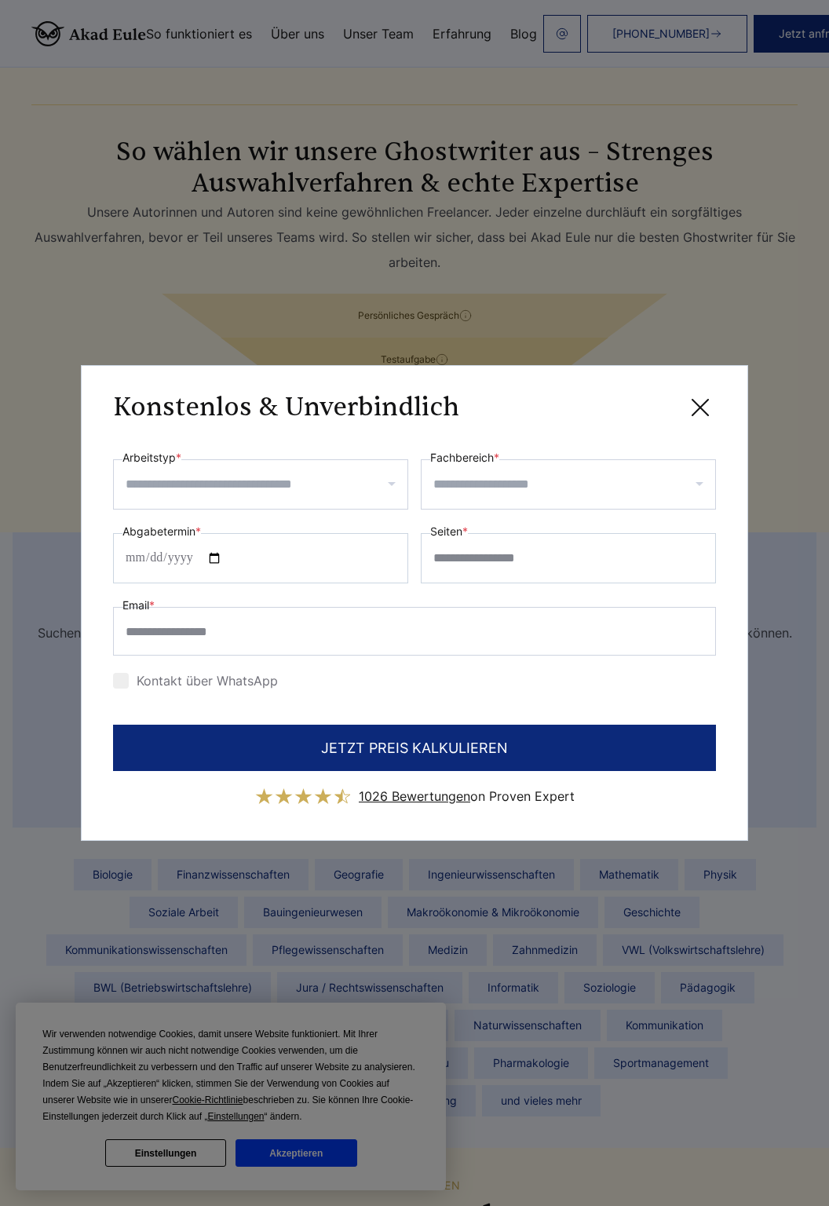
click at [713, 407] on icon at bounding box center [699, 407] width 31 height 31
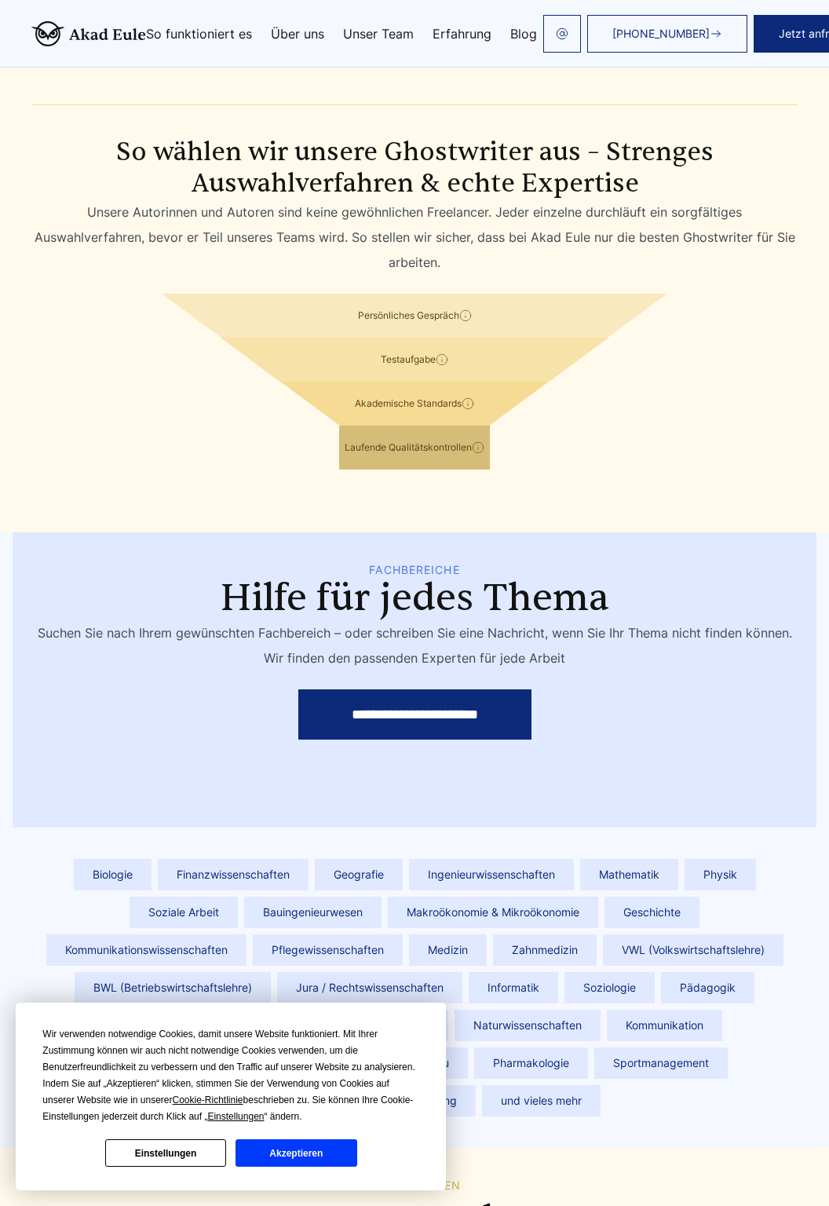
click at [695, 24] on link "[PHONE_NUMBER]" at bounding box center [667, 34] width 160 height 38
